Goal: Information Seeking & Learning: Check status

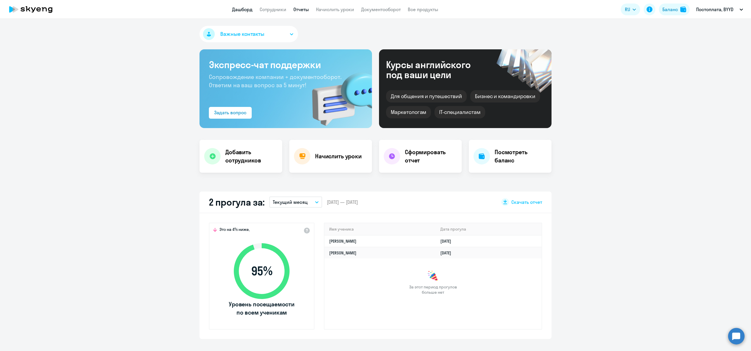
click at [296, 7] on link "Отчеты" at bounding box center [301, 9] width 16 height 6
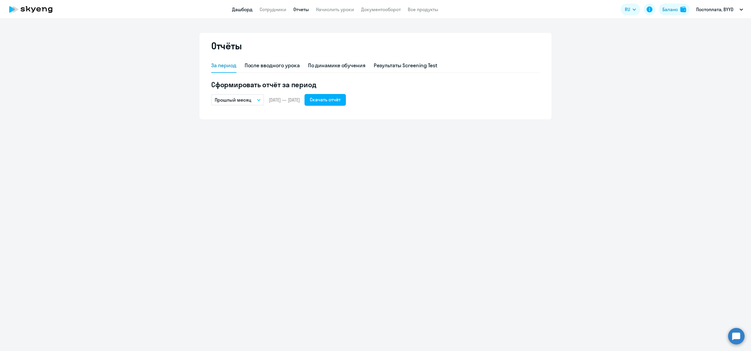
click at [252, 9] on link "Дашборд" at bounding box center [242, 9] width 21 height 6
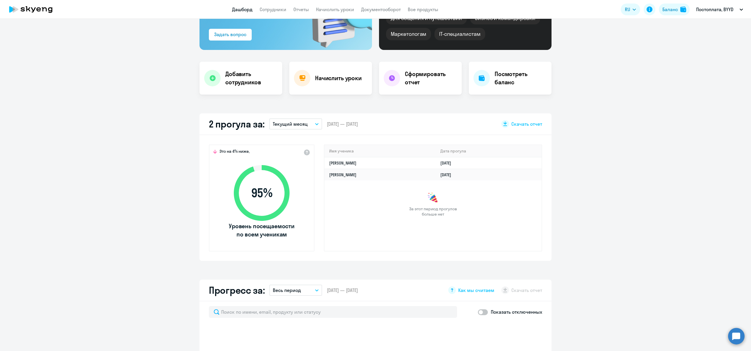
scroll to position [85, 0]
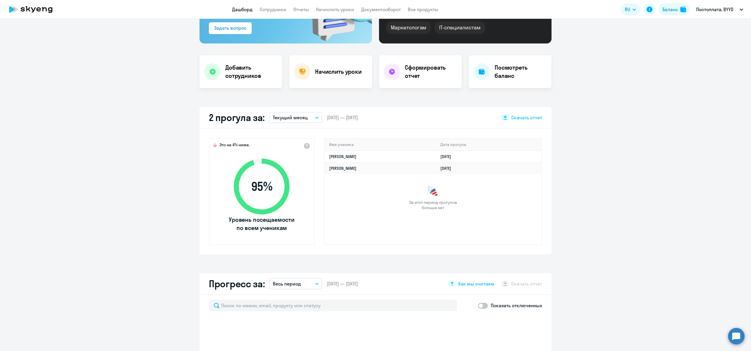
select select "30"
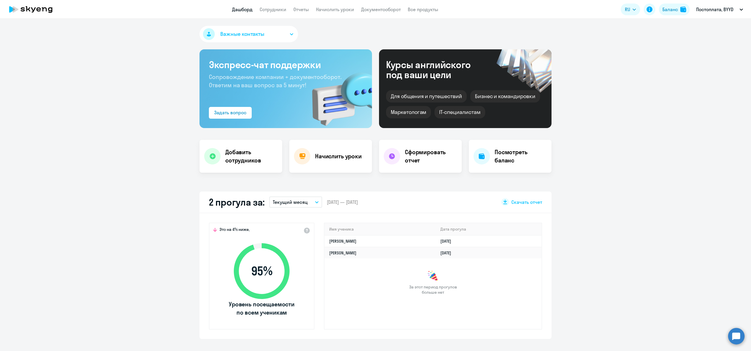
click at [297, 202] on p "Текущий месяц" at bounding box center [290, 201] width 35 height 7
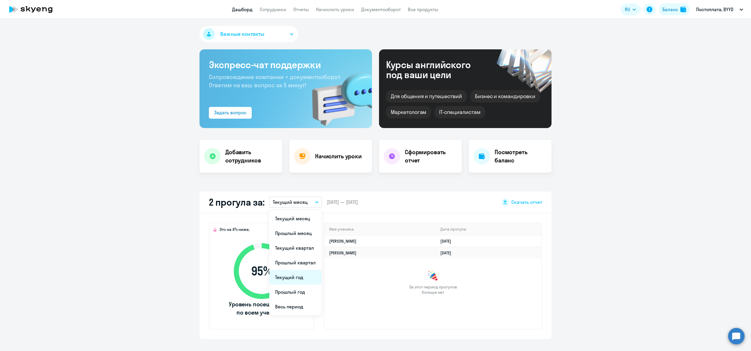
click at [297, 275] on li "Текущий год" at bounding box center [295, 277] width 52 height 15
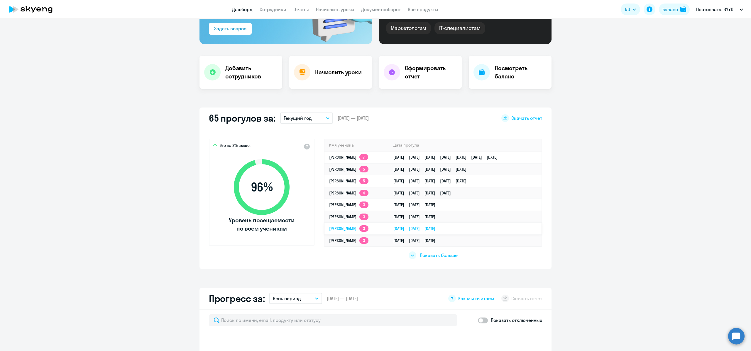
scroll to position [91, 0]
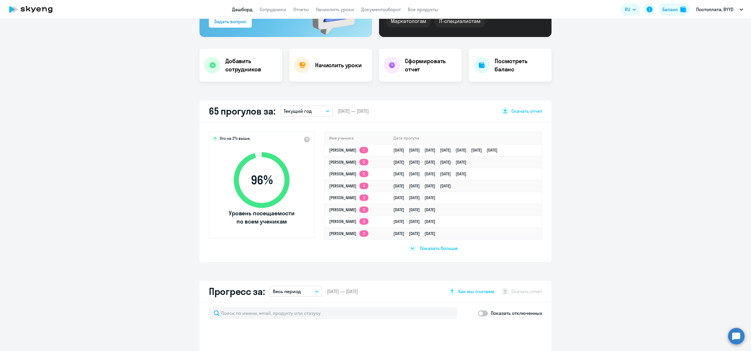
select select "30"
click at [429, 250] on span "Показать больше" at bounding box center [439, 248] width 38 height 6
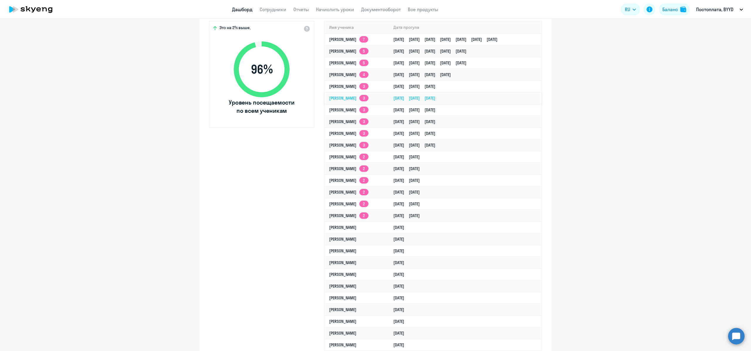
scroll to position [201, 0]
click at [352, 97] on link "Валерия Кузнецова 3" at bounding box center [348, 98] width 39 height 5
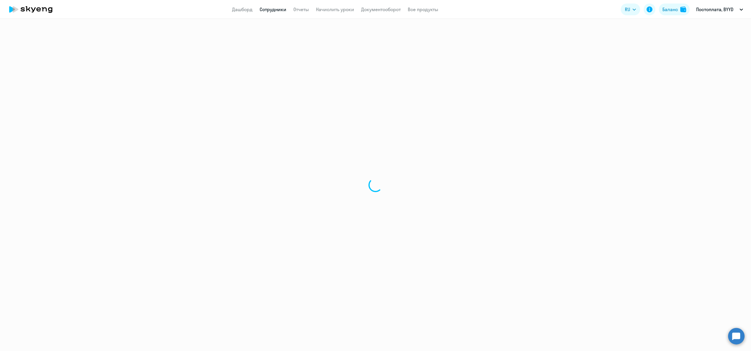
select select "english"
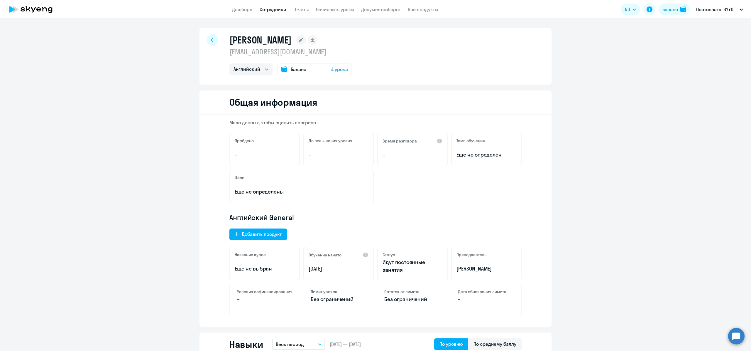
click at [215, 40] on div at bounding box center [213, 40] width 12 height 12
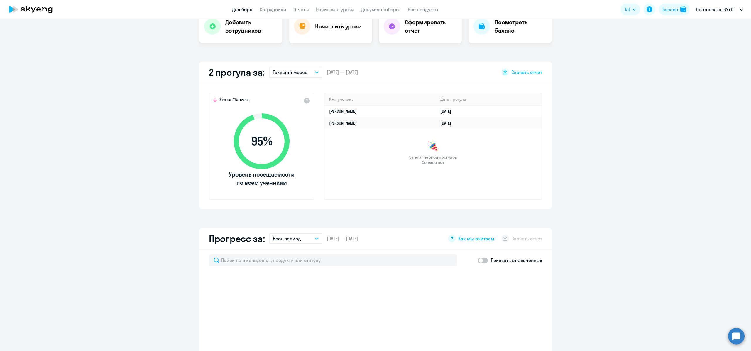
scroll to position [133, 0]
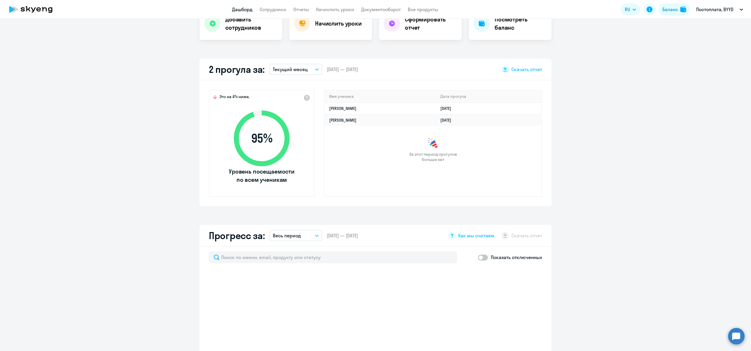
drag, startPoint x: 316, startPoint y: 70, endPoint x: 317, endPoint y: 74, distance: 3.9
click at [316, 70] on button "Текущий месяц" at bounding box center [295, 69] width 53 height 11
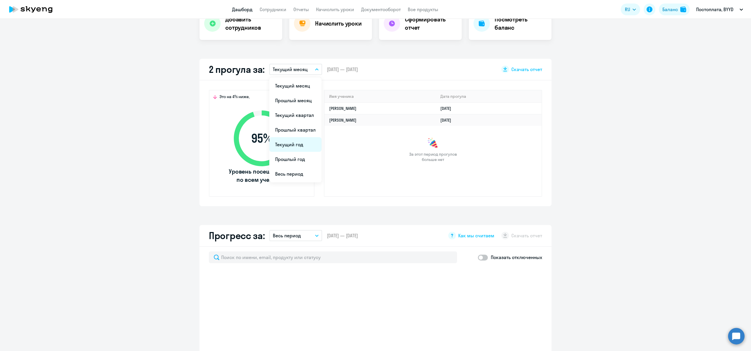
select select "30"
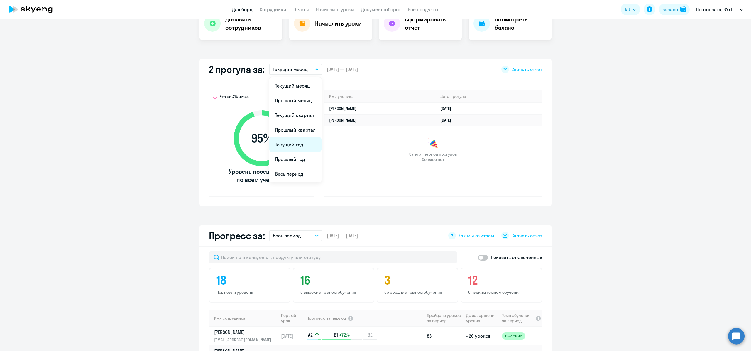
click at [290, 145] on li "Текущий год" at bounding box center [295, 144] width 52 height 15
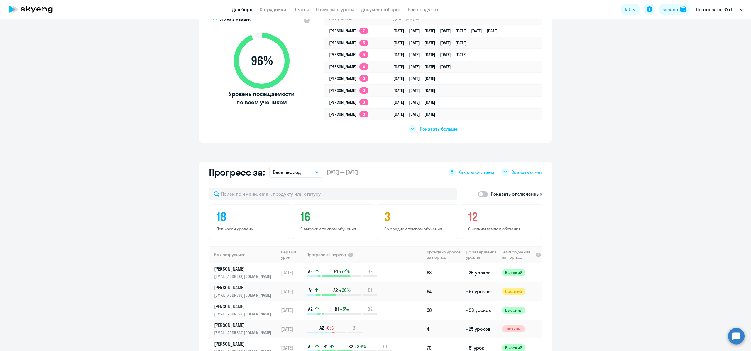
scroll to position [214, 0]
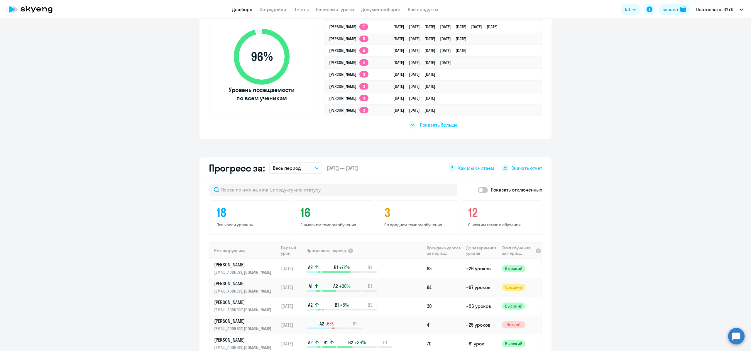
click at [434, 126] on span "Показать больше" at bounding box center [439, 124] width 38 height 6
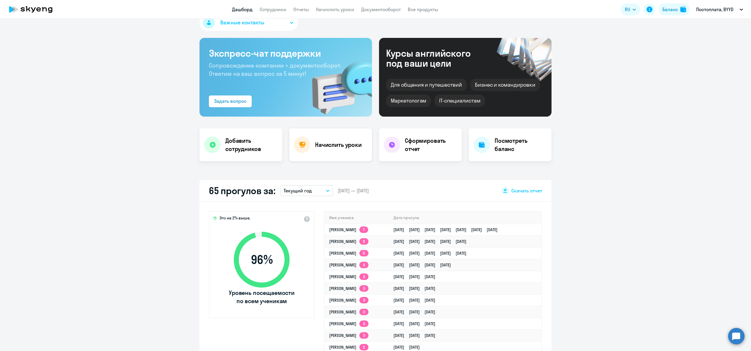
scroll to position [0, 0]
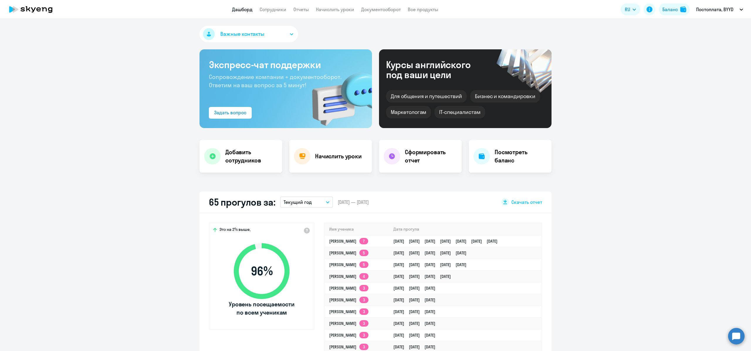
click at [305, 205] on button "Текущий год" at bounding box center [306, 201] width 53 height 11
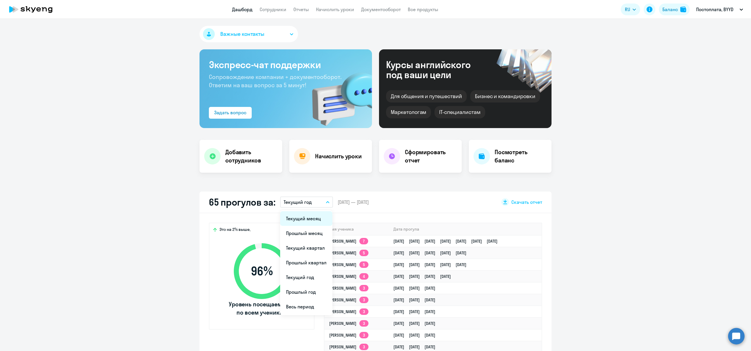
click at [308, 222] on li "Текущий месяц" at bounding box center [306, 218] width 52 height 15
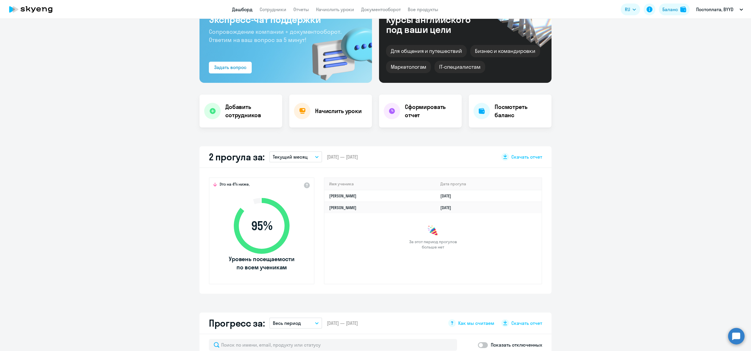
scroll to position [45, 0]
click at [307, 156] on button "Текущий месяц" at bounding box center [295, 156] width 53 height 11
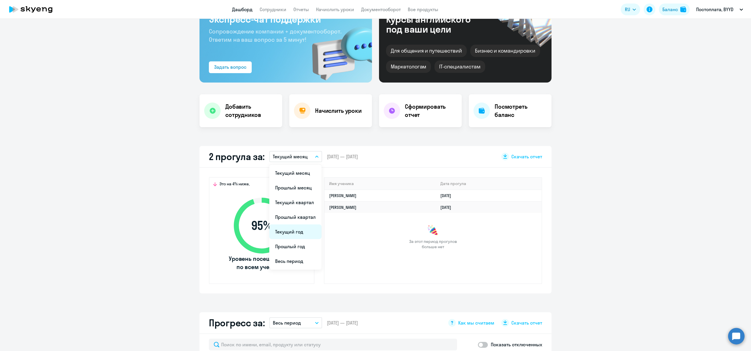
click at [294, 229] on li "Текущий год" at bounding box center [295, 231] width 52 height 15
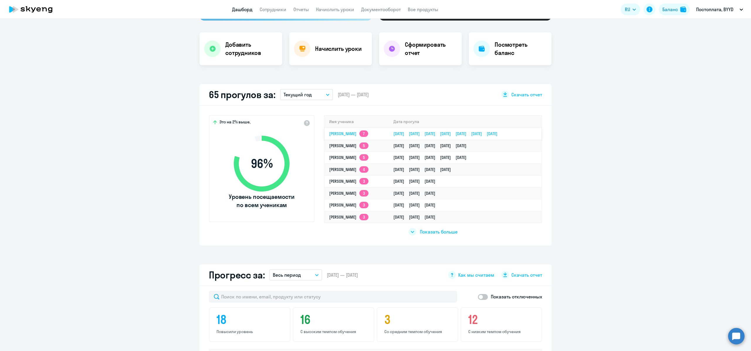
scroll to position [112, 0]
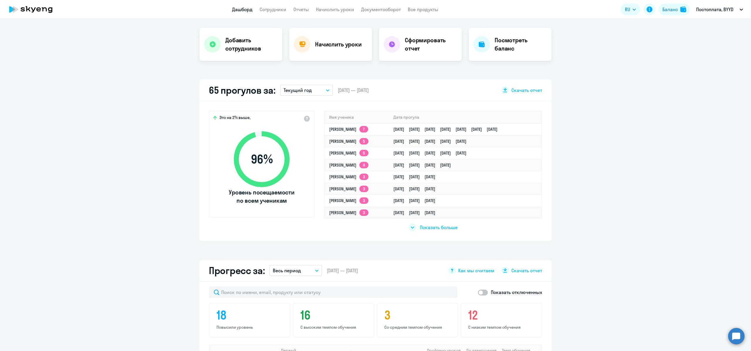
click at [428, 227] on span "Показать больше" at bounding box center [439, 227] width 38 height 6
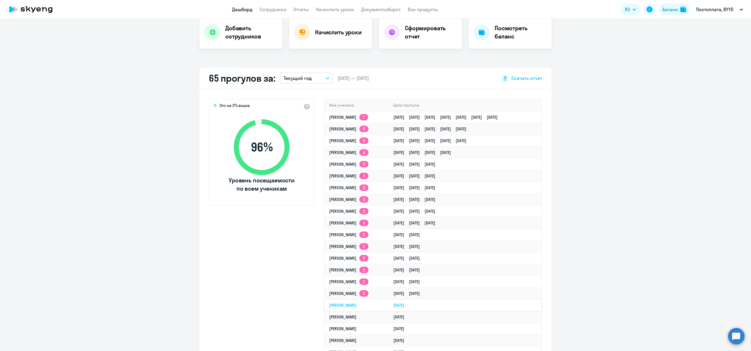
scroll to position [18, 0]
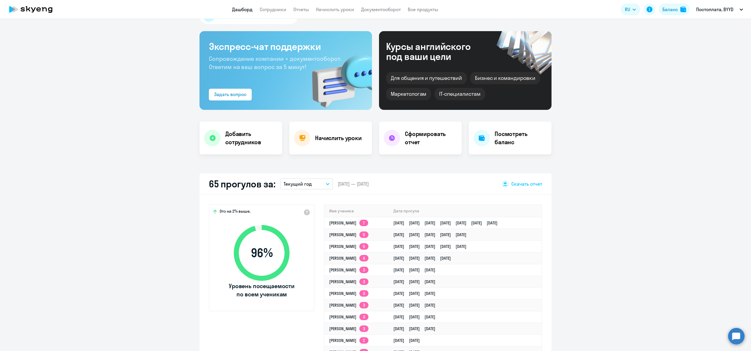
click at [302, 174] on div "65 прогулов за: Текущий год Текущий месяц Прошлый месяц Текущий квартал Прошлый…" at bounding box center [376, 184] width 352 height 22
click at [302, 177] on div "65 прогулов за: Текущий год Текущий месяц Прошлый месяц Текущий квартал Прошлый…" at bounding box center [376, 184] width 352 height 22
click at [302, 180] on p "Текущий год" at bounding box center [298, 183] width 28 height 7
drag, startPoint x: 401, startPoint y: 180, endPoint x: 404, endPoint y: 179, distance: 3.1
click at [401, 180] on div "65 прогулов за: Текущий год Текущий месяц Прошлый месяц Текущий квартал Прошлый…" at bounding box center [376, 184] width 352 height 22
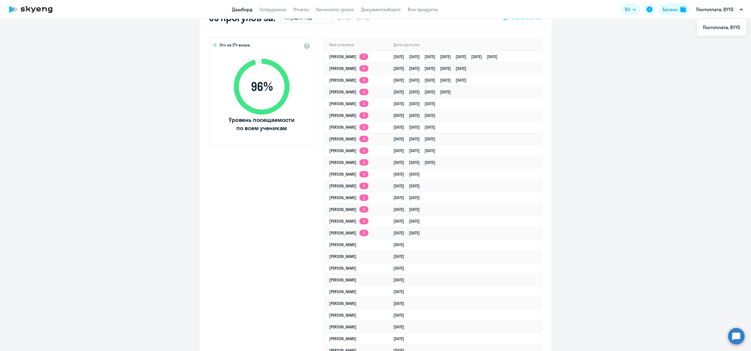
scroll to position [186, 0]
